Goal: Ask a question

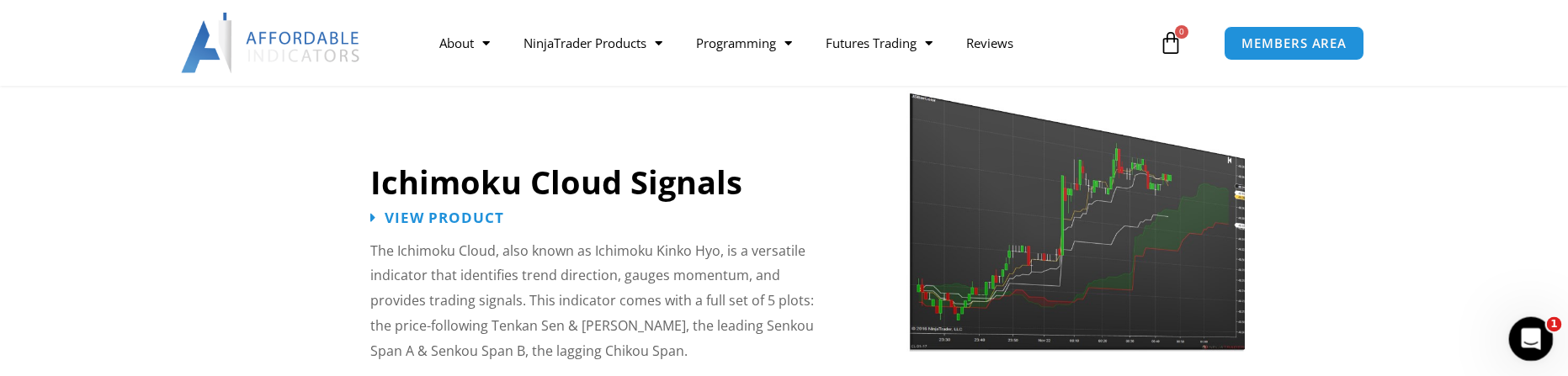
click at [1534, 327] on div "Open Intercom Messenger" at bounding box center [1528, 337] width 55 height 55
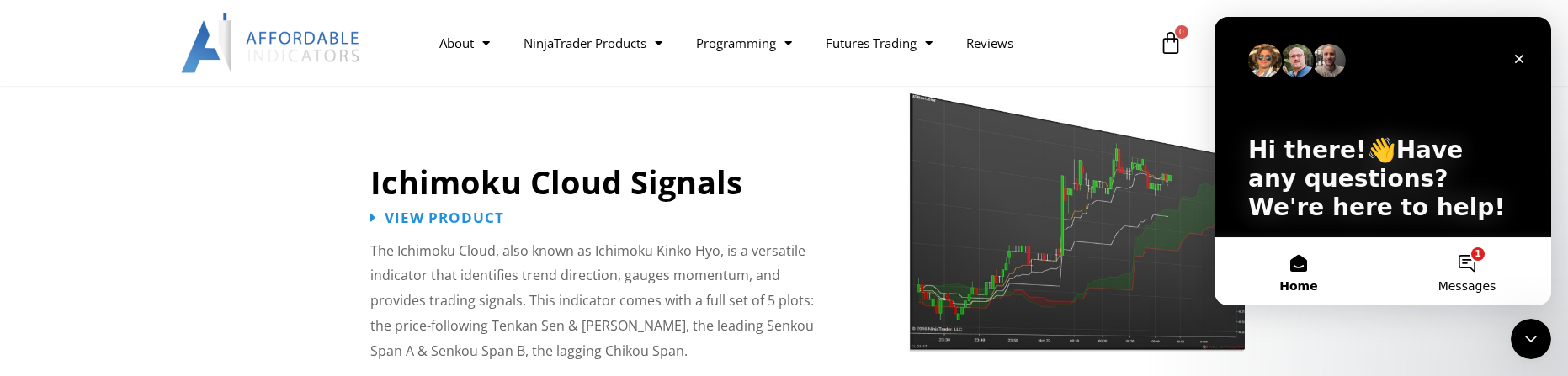
click at [1474, 262] on button "1 Messages" at bounding box center [1467, 271] width 168 height 67
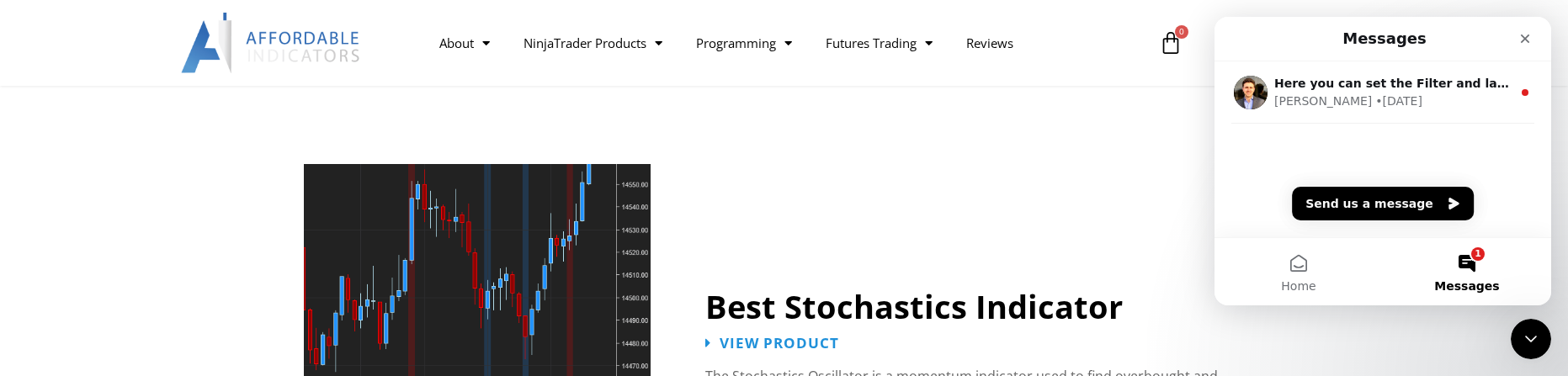
scroll to position [3279, 0]
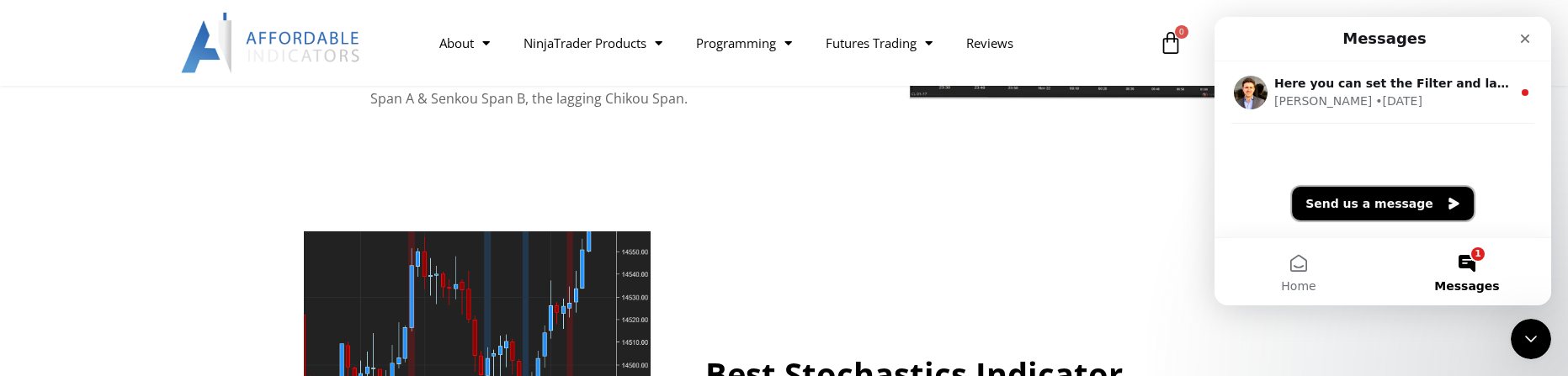
click at [1432, 199] on button "Send us a message" at bounding box center [1383, 203] width 182 height 34
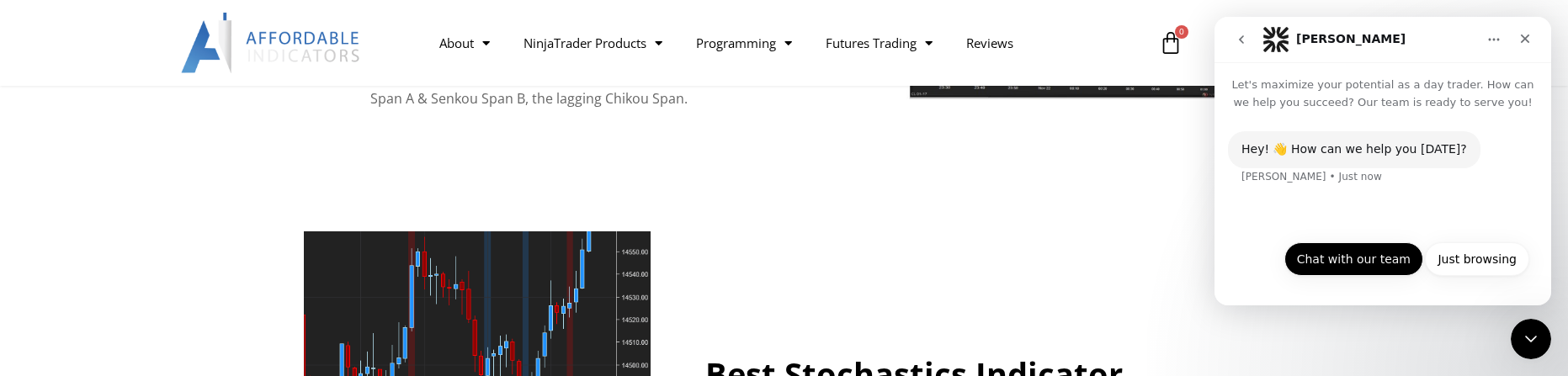
click at [1397, 261] on button "Chat with our team" at bounding box center [1354, 259] width 139 height 34
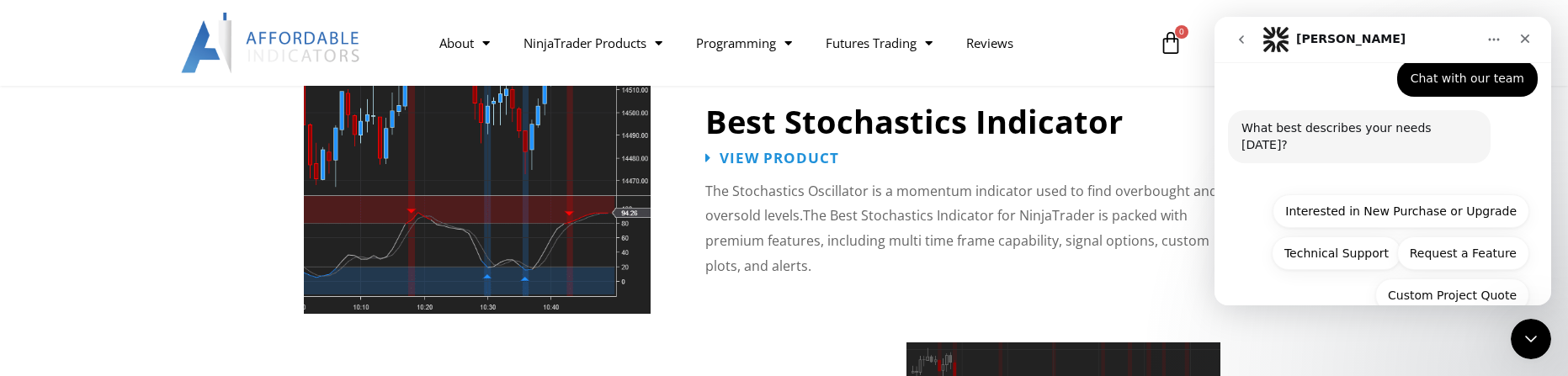
scroll to position [139, 0]
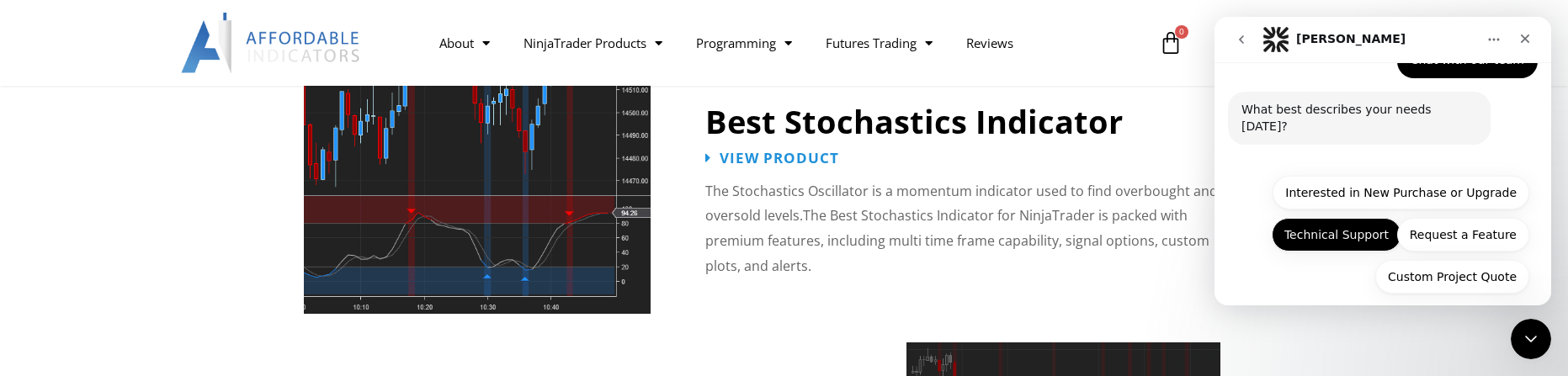
click at [1357, 218] on button "Technical Support" at bounding box center [1336, 235] width 129 height 34
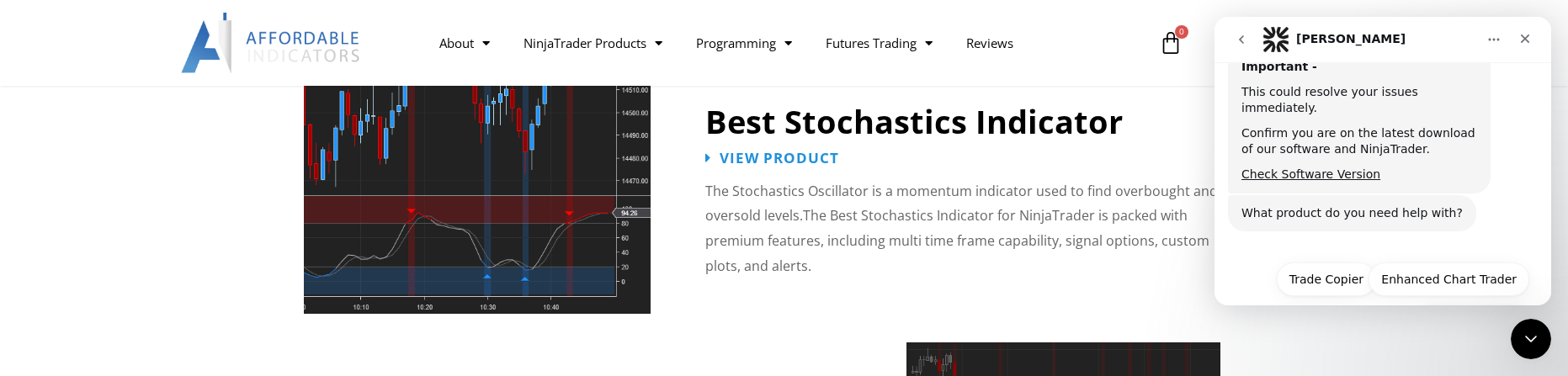
scroll to position [327, 0]
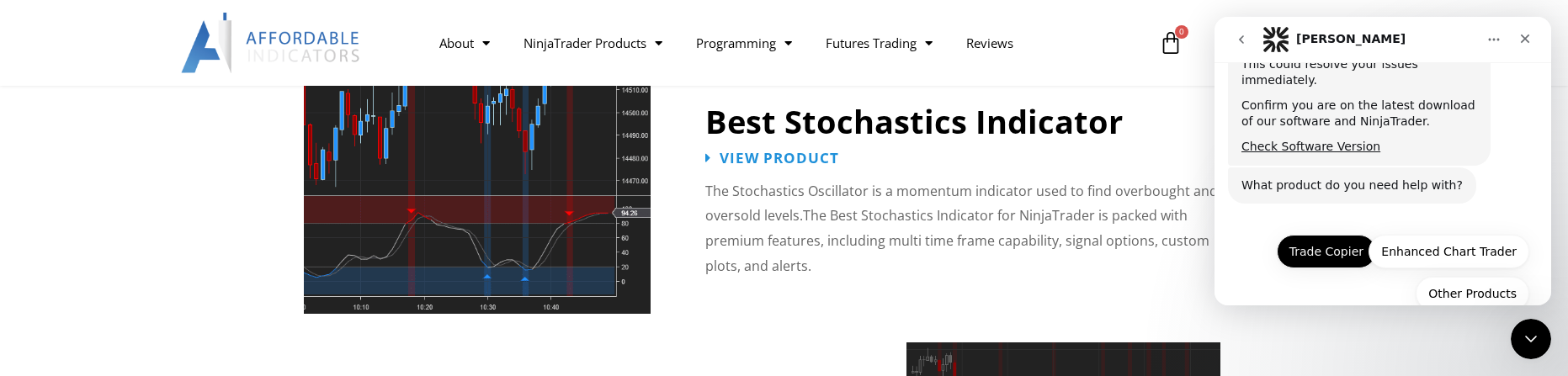
click at [1340, 235] on button "Trade Copier" at bounding box center [1327, 252] width 100 height 34
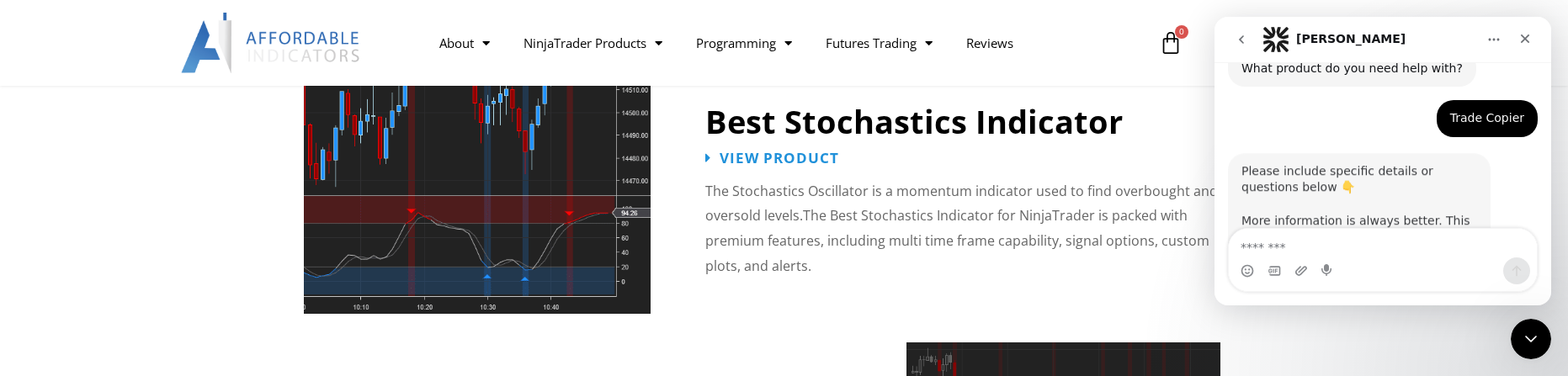
scroll to position [471, 0]
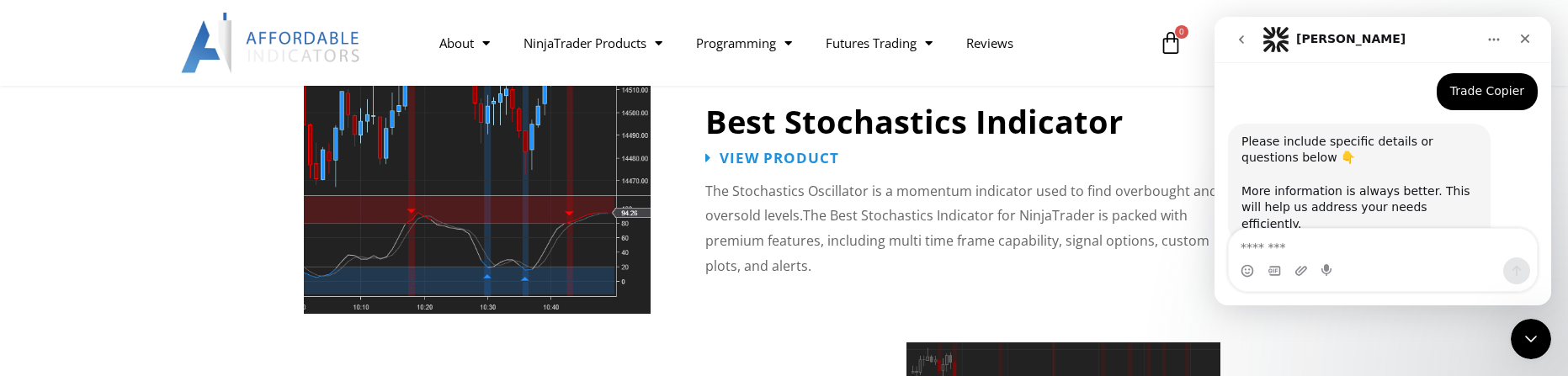
click at [1362, 242] on textarea "Message…" at bounding box center [1383, 243] width 308 height 29
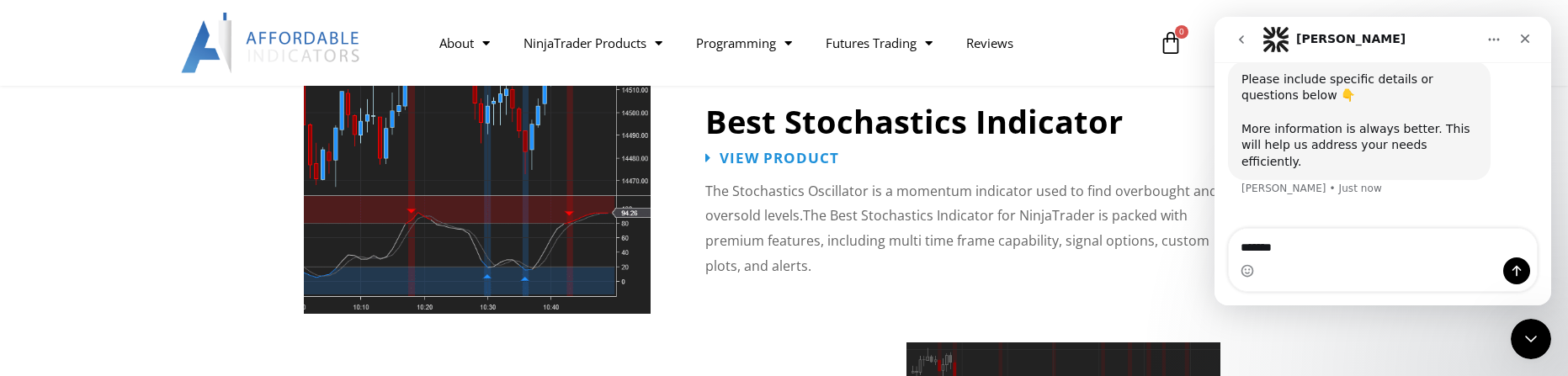
type textarea "********"
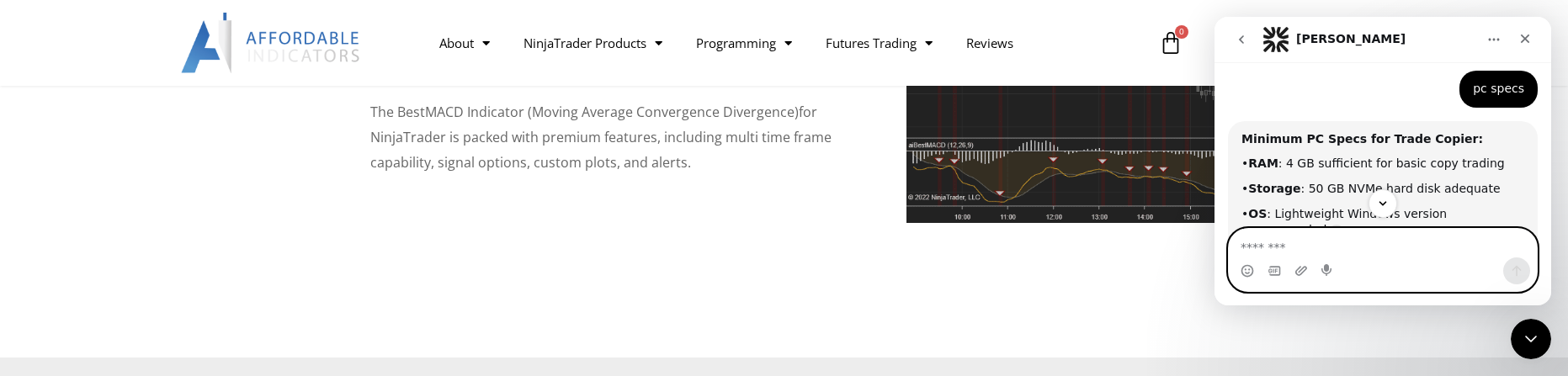
scroll to position [663, 0]
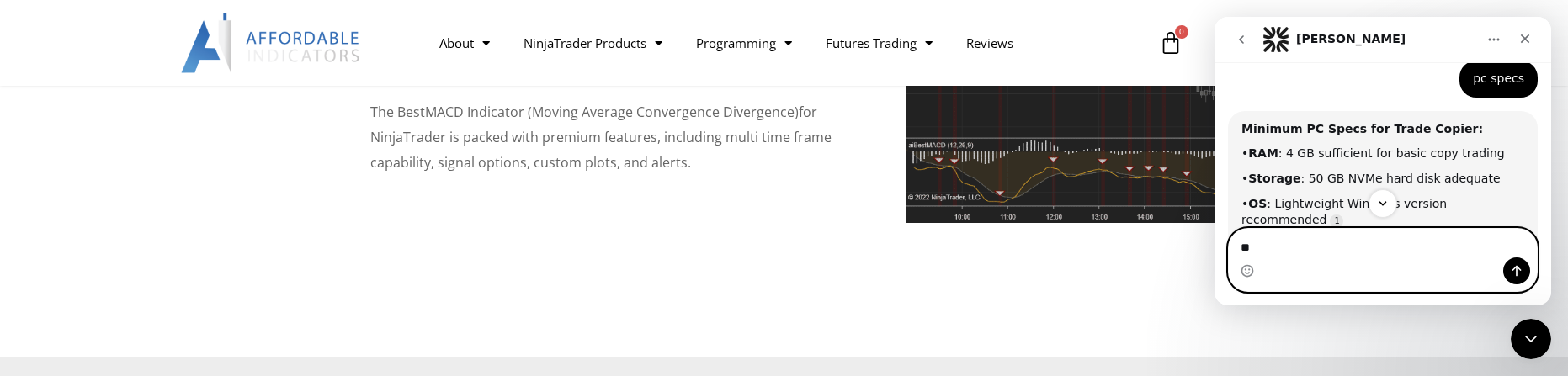
type textarea "***"
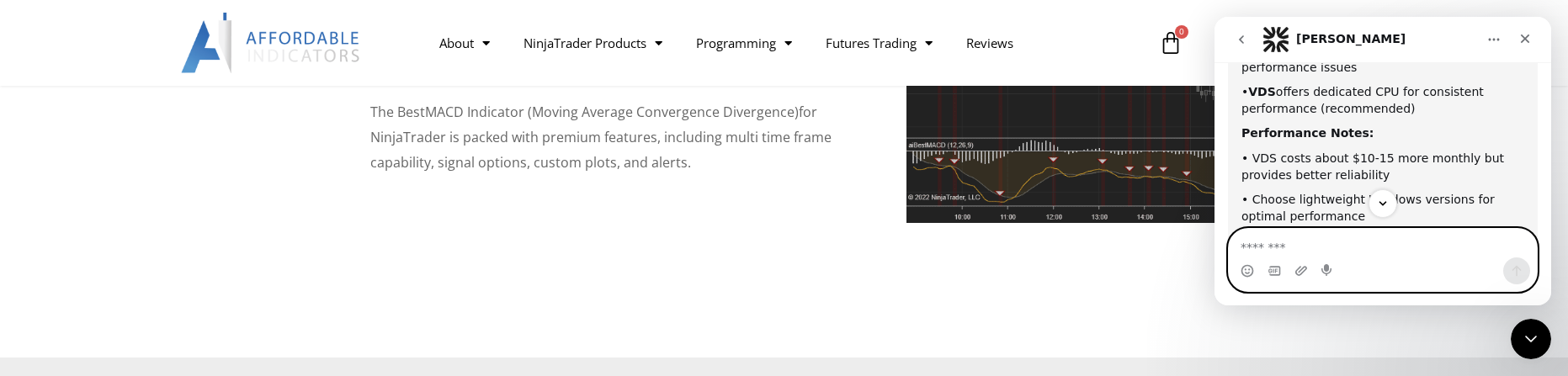
scroll to position [1242, 0]
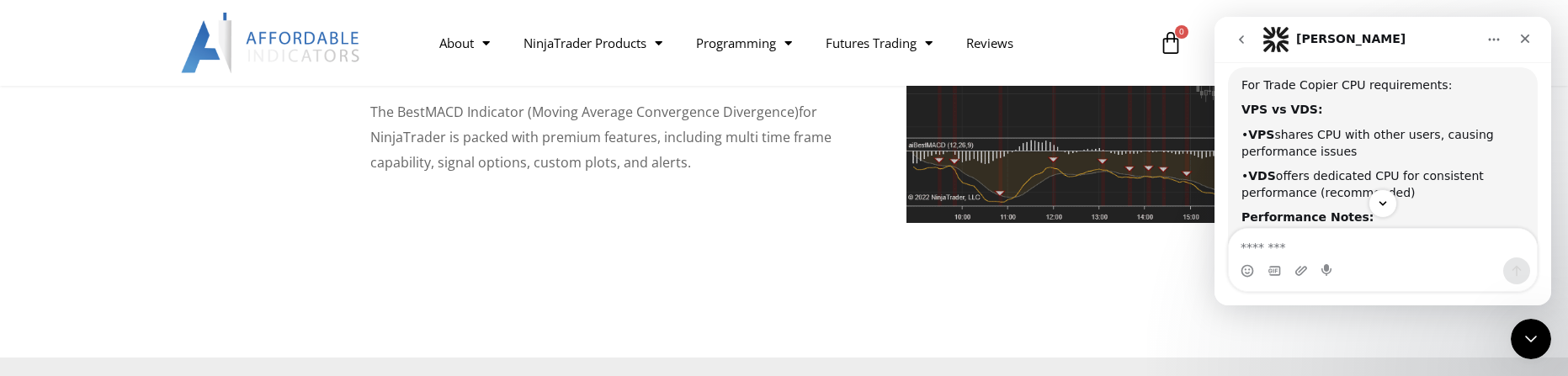
click at [668, 242] on section "Best MACD Indicator View Product The Best MACD Indicator (Moving Average Conver…" at bounding box center [784, 120] width 1568 height 474
